Goal: Information Seeking & Learning: Find specific fact

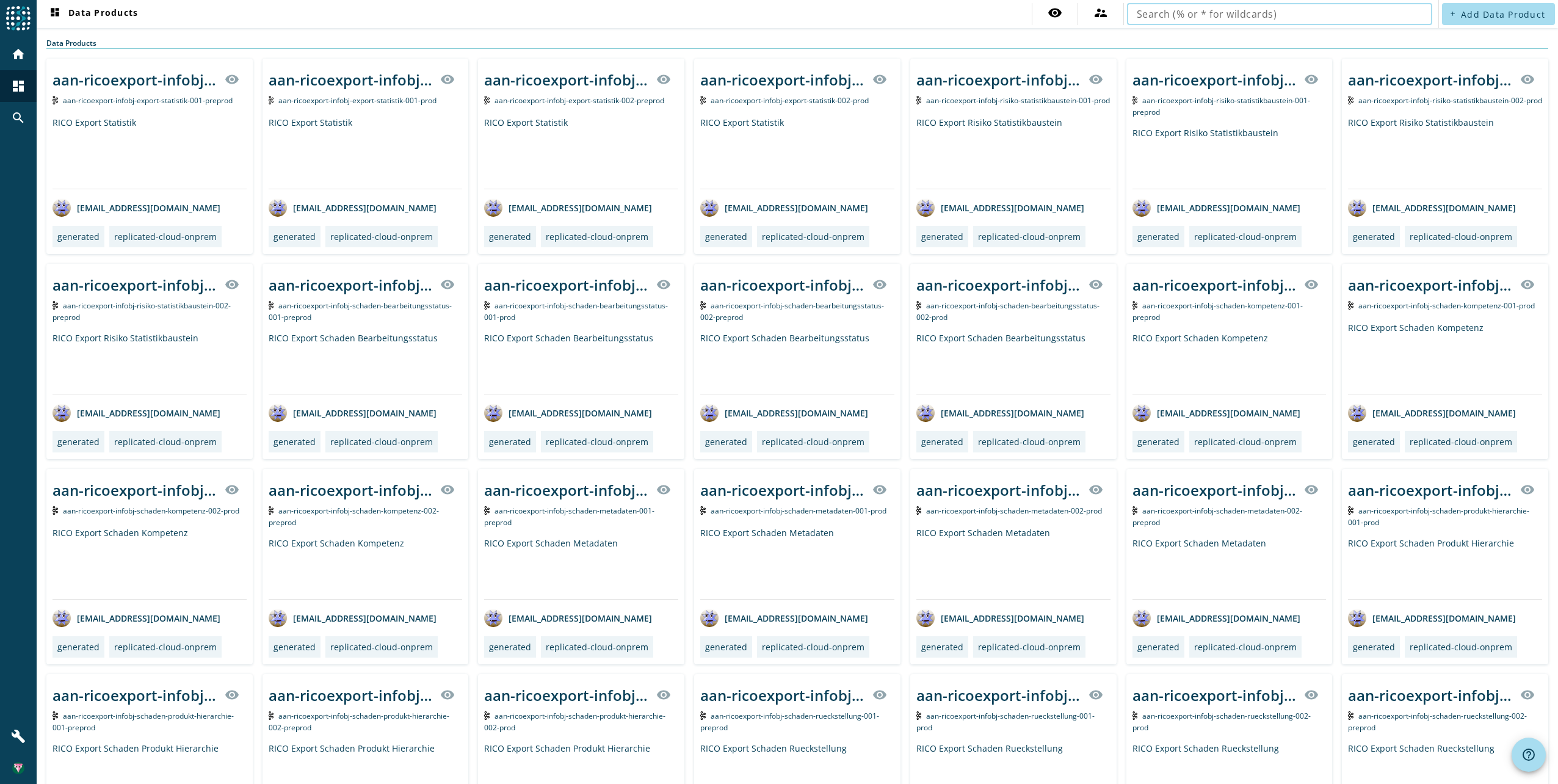
drag, startPoint x: 1409, startPoint y: 10, endPoint x: 1418, endPoint y: 6, distance: 9.8
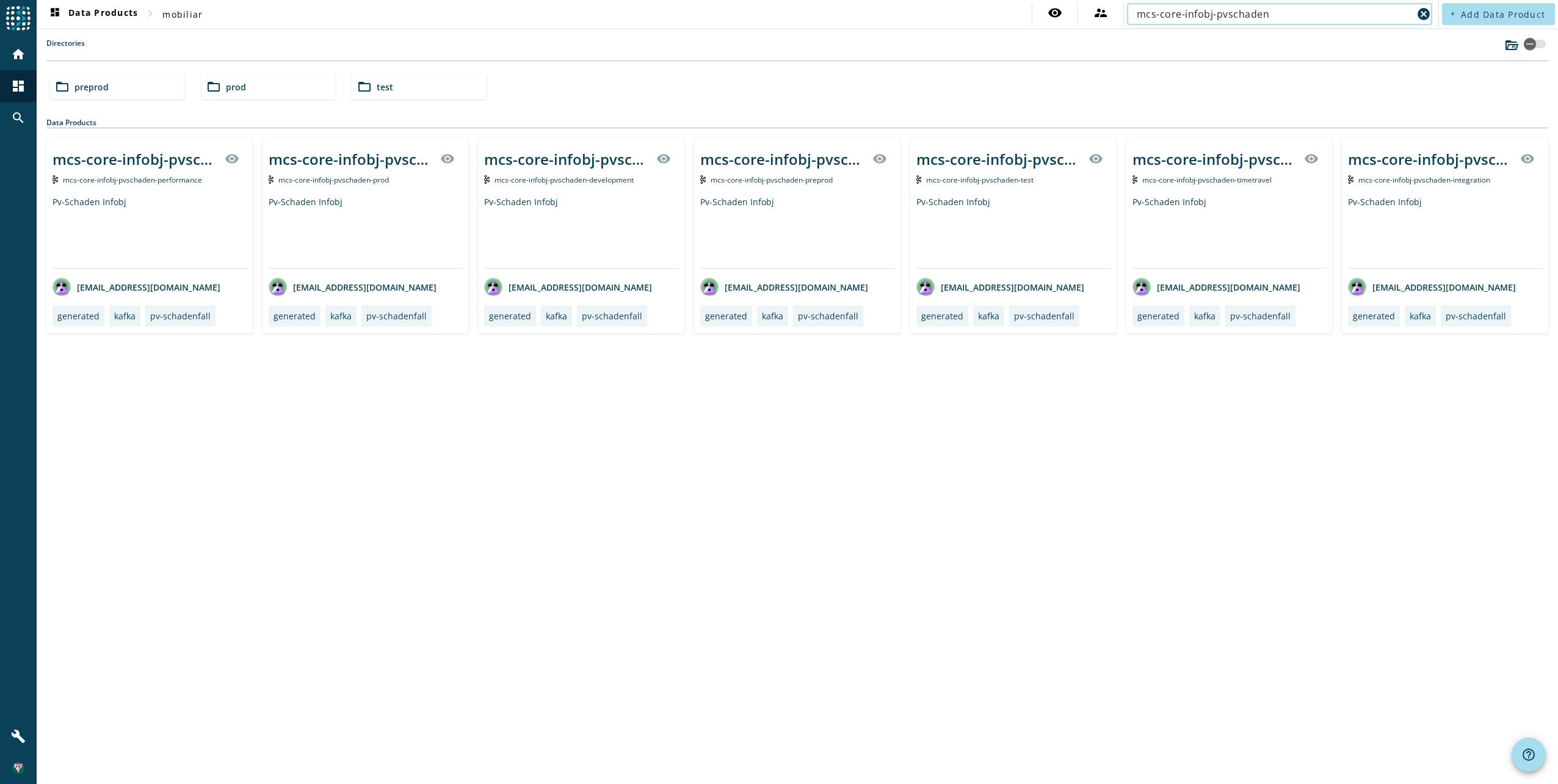
type input "mcs-core-infobj-pvschaden"
click at [397, 189] on div "mcs-core-infobj-pvschaden-_stage_ visibility mcs-core-infobj-pvschaden-prod Pv-…" at bounding box center [366, 235] width 207 height 195
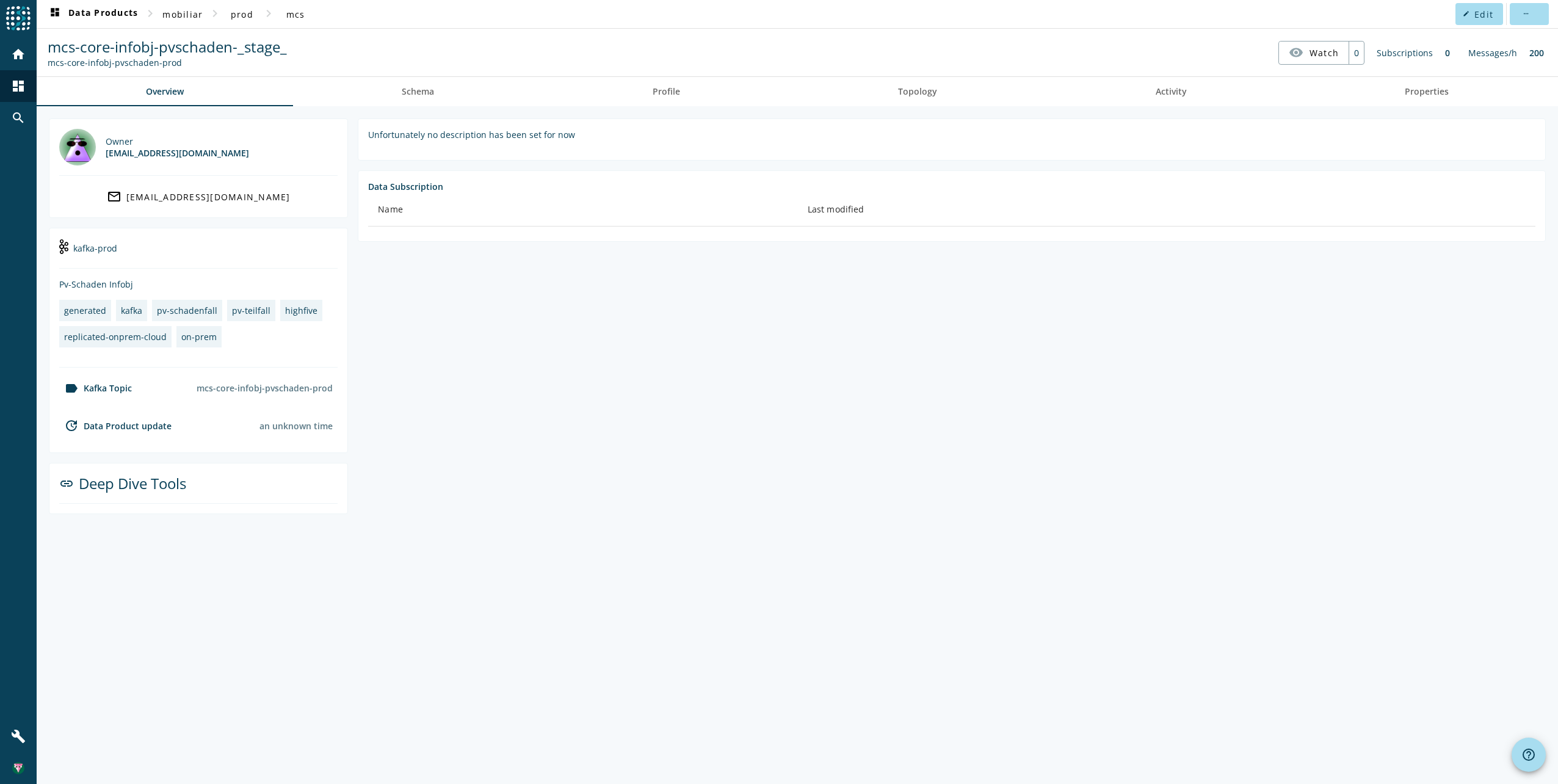
click at [123, 66] on div "mcs-core-infobj-pvschaden-prod" at bounding box center [167, 63] width 239 height 12
click at [91, 73] on spd-actions-toolbar "mcs-core-infobj-pvschaden-_stage_ mcs-core-infobj-pvschaden-prod visibility Wat…" at bounding box center [797, 53] width 1521 height 48
drag, startPoint x: 47, startPoint y: 60, endPoint x: 187, endPoint y: 61, distance: 140.0
click at [187, 61] on div "mcs-core-infobj-pvschaden-_stage_ mcs-core-infobj-pvschaden-prod" at bounding box center [167, 53] width 246 height 32
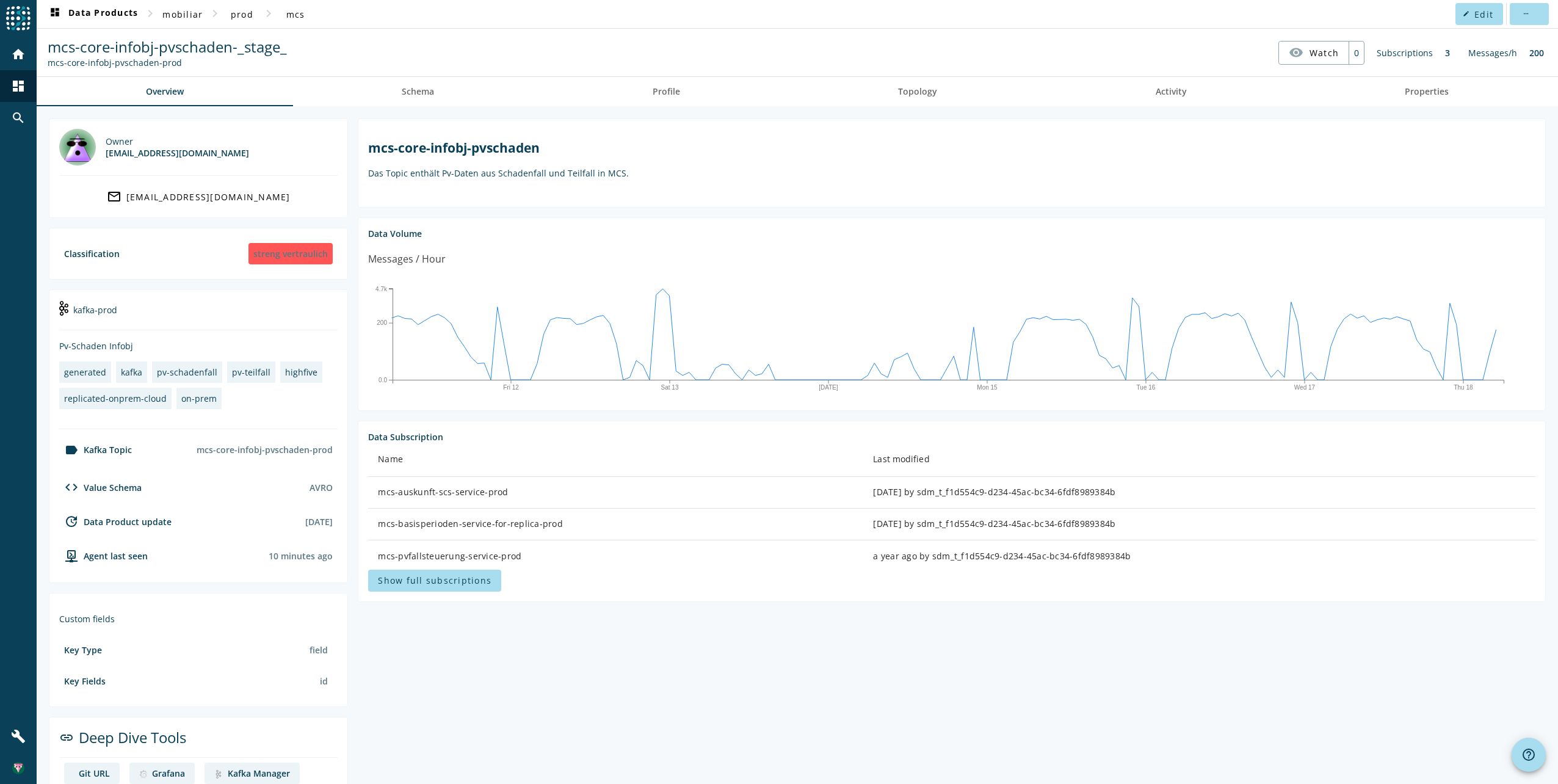
copy div "mcs-core-infobj-pvschaden-prod"
click at [81, 14] on span "dashboard Data Products" at bounding box center [93, 14] width 91 height 14
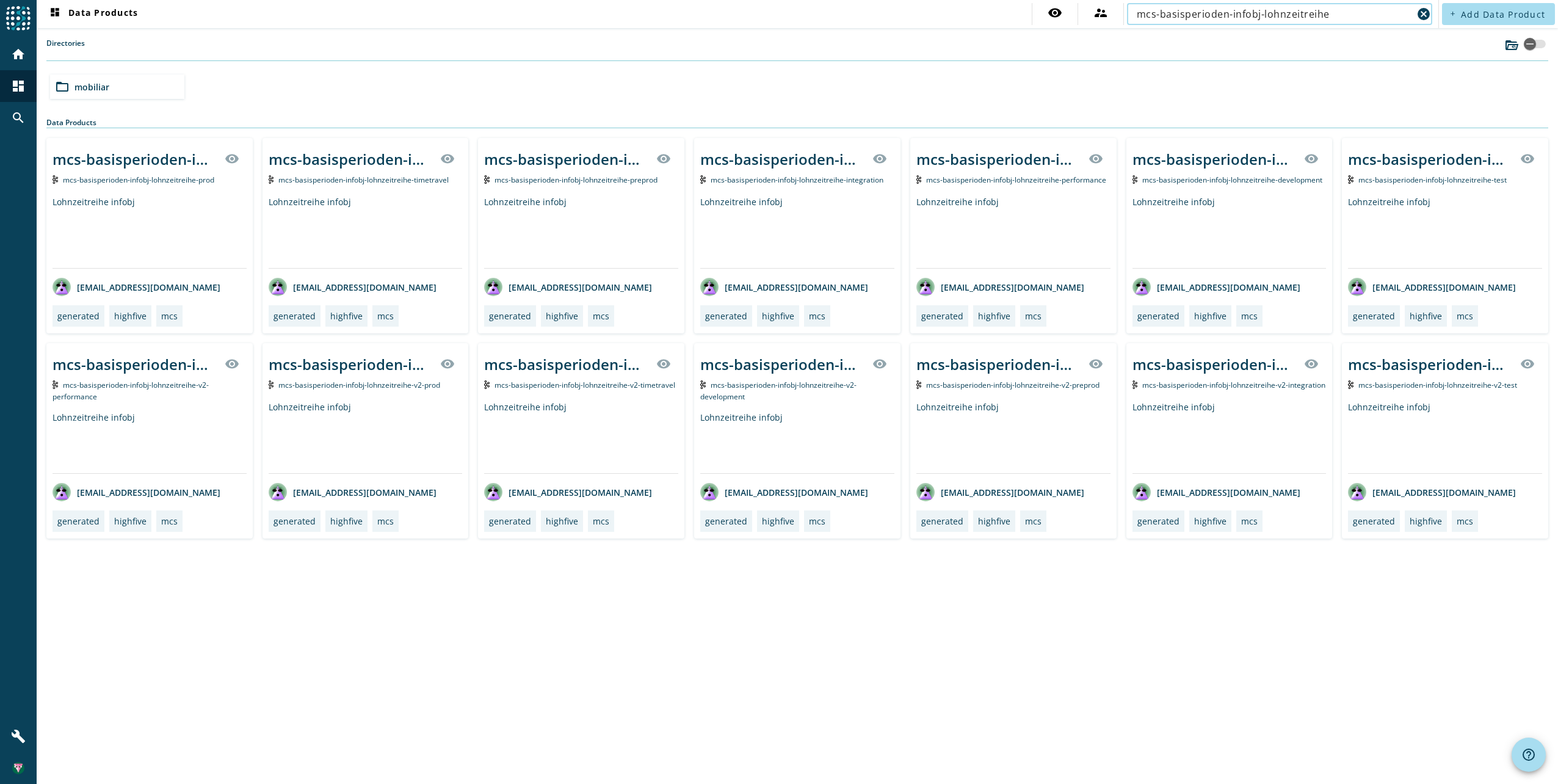
drag, startPoint x: 1340, startPoint y: 10, endPoint x: 1352, endPoint y: 5, distance: 13.0
click at [1343, 10] on input "mcs-basisperioden-infobj-lohnzeitreihe" at bounding box center [1274, 14] width 276 height 14
paste input "beruflichetaetigkeit"
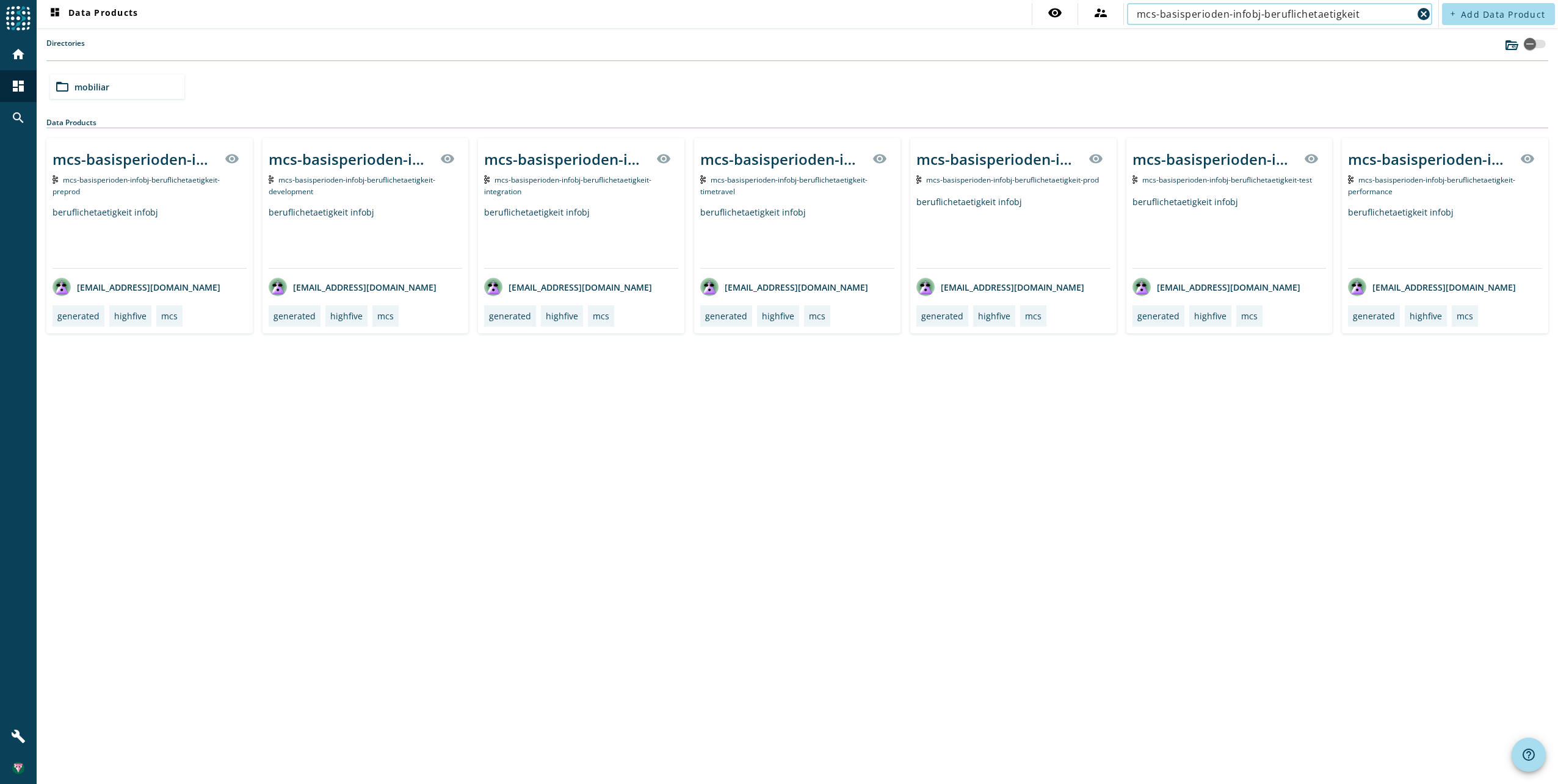
click at [1278, 10] on input "mcs-basisperioden-infobj-beruflichetaetigkeit" at bounding box center [1274, 14] width 276 height 14
paste input "pvfallsteuerung-infobj-fallsteuerung-v2"
click at [1343, 17] on input "mcs-pvfallsteuerung-infobj-fallsteuerung" at bounding box center [1274, 14] width 276 height 14
click at [1295, 18] on input "mcs-pvfallsteuerung-infobj-fallsteuerung" at bounding box center [1274, 14] width 276 height 14
paste input "bvm-infobj-bvm-v2"
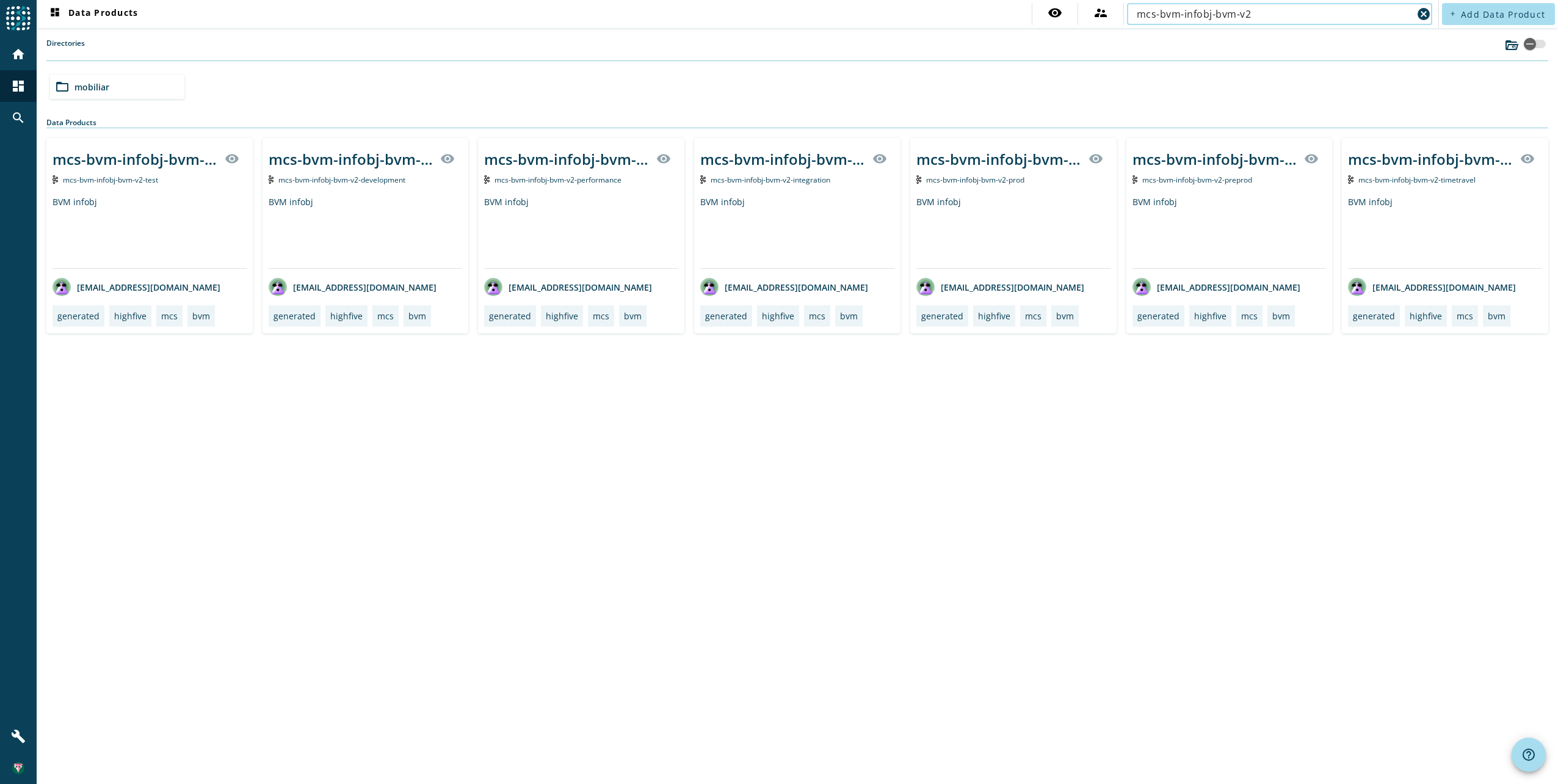
click at [1269, 18] on input "mcs-bvm-infobj-bvm-v2" at bounding box center [1274, 14] width 276 height 14
paste input "* mcs-basisperioden-infobj-lohnzeitreihe"
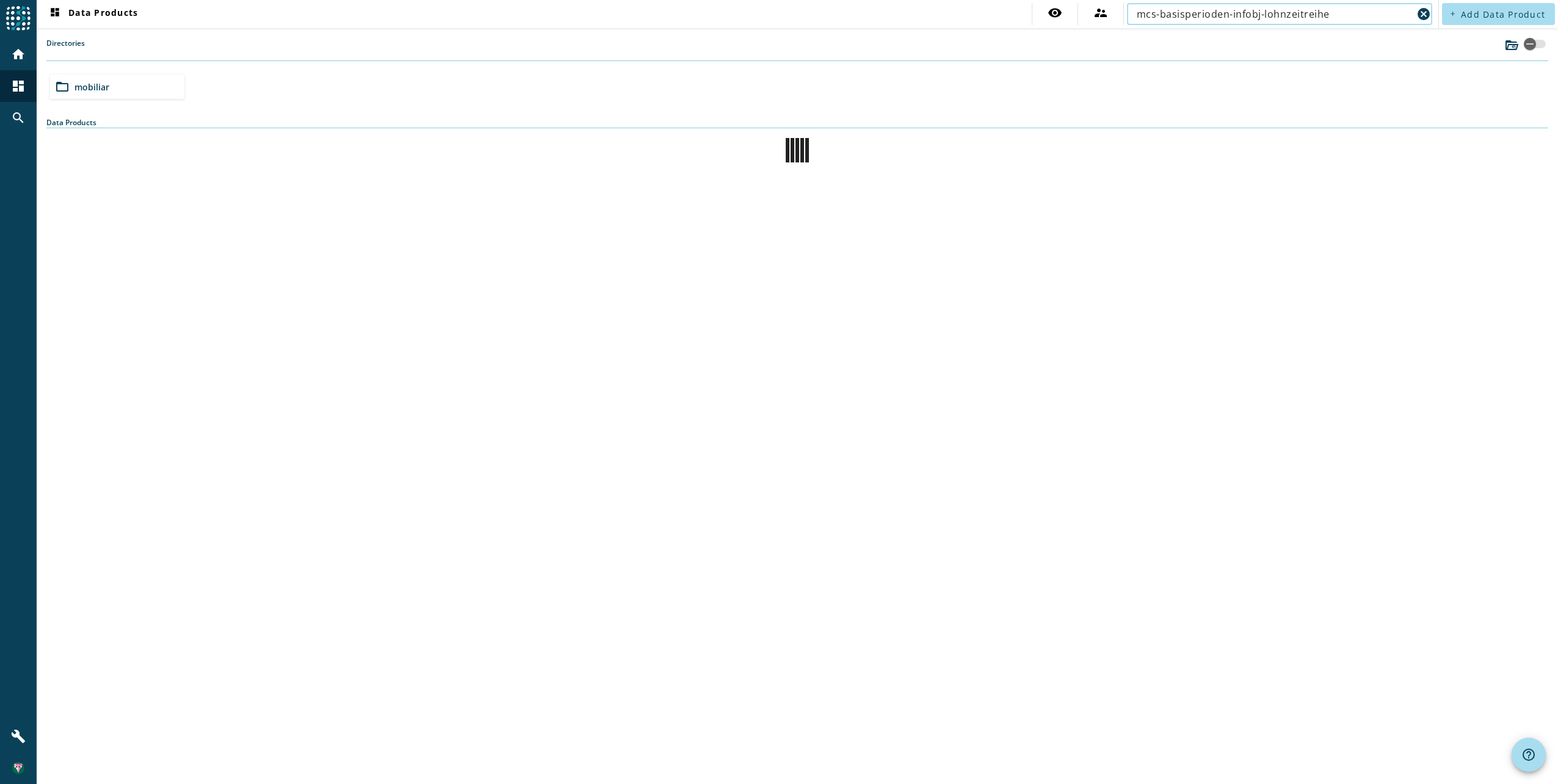
type input "mcs-basisperioden-infobj-lohnzeitreihe"
